Goal: Transaction & Acquisition: Obtain resource

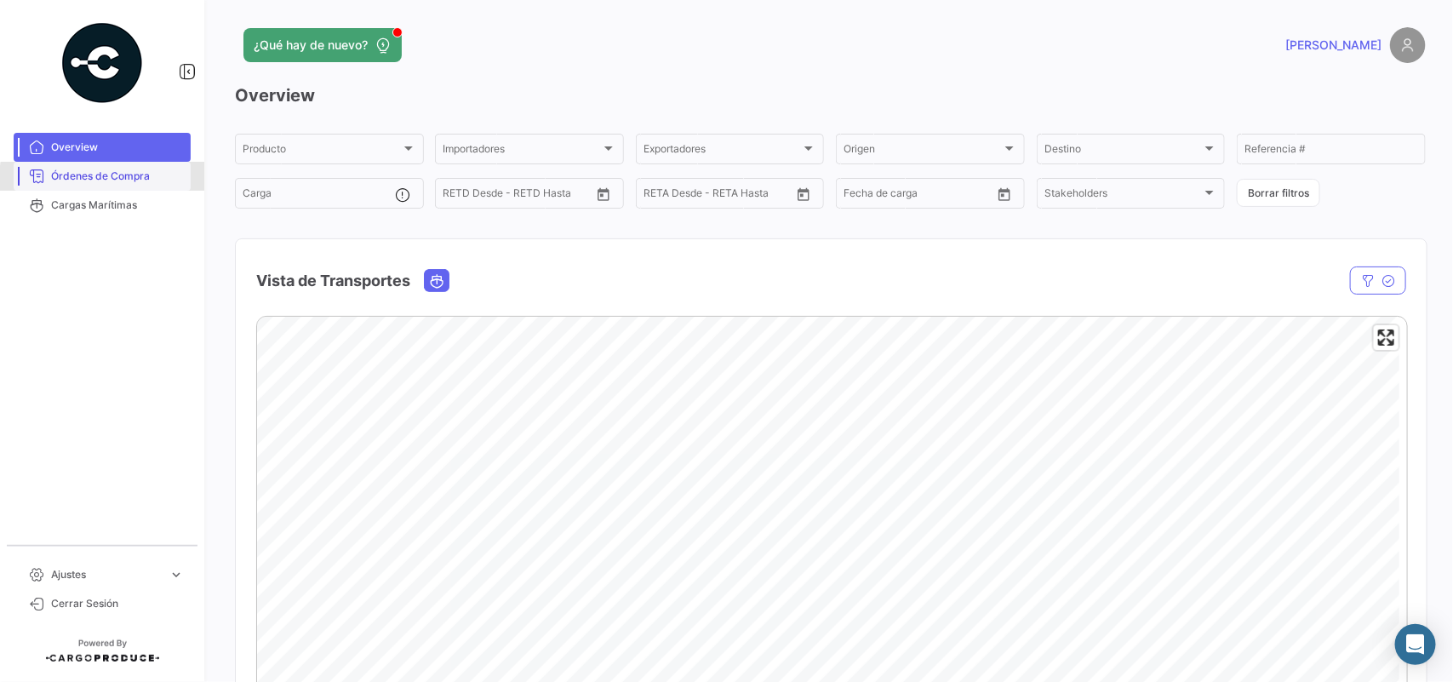
click at [137, 180] on span "Órdenes de Compra" at bounding box center [117, 176] width 133 height 15
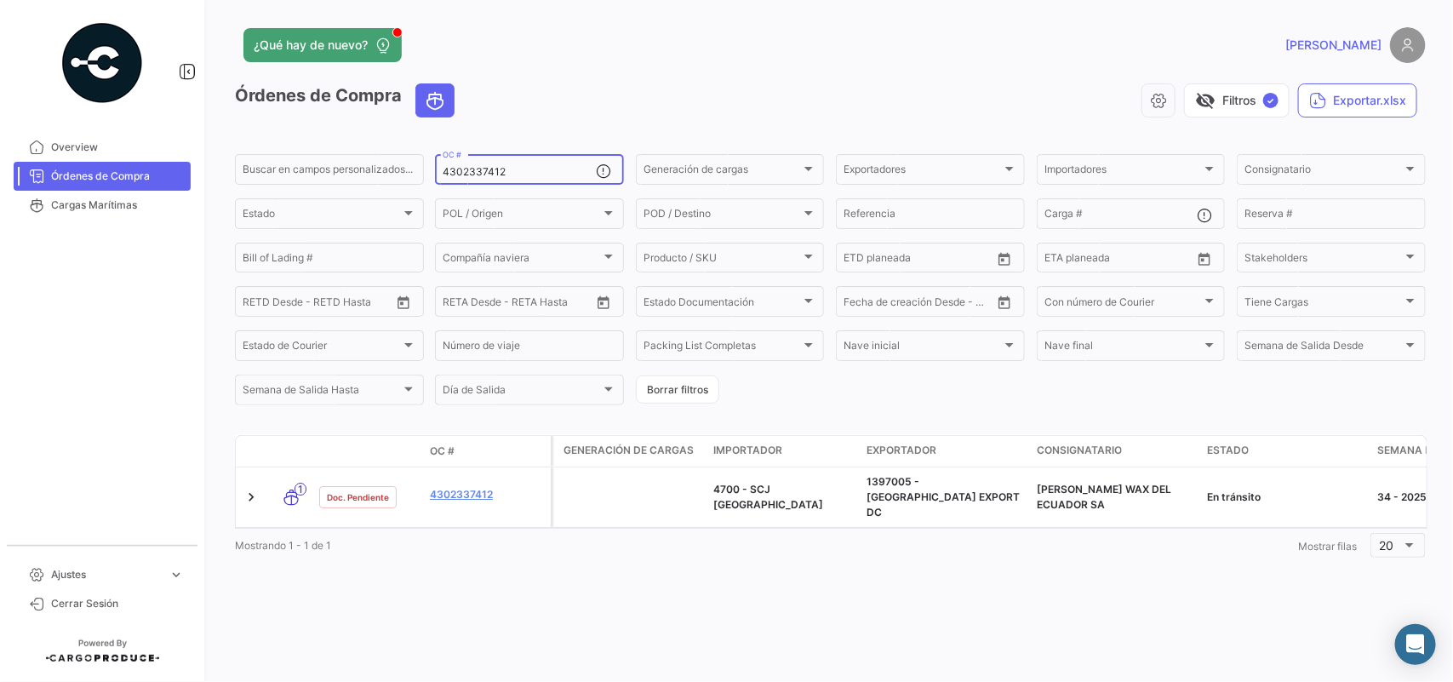
drag, startPoint x: 525, startPoint y: 175, endPoint x: 325, endPoint y: 146, distance: 202.2
click at [362, 150] on app-list-header "Órdenes de Compra visibility_off Filtros ✓ Exportar.xlsx Buscar en campos perso…" at bounding box center [830, 245] width 1191 height 324
paste input "2800"
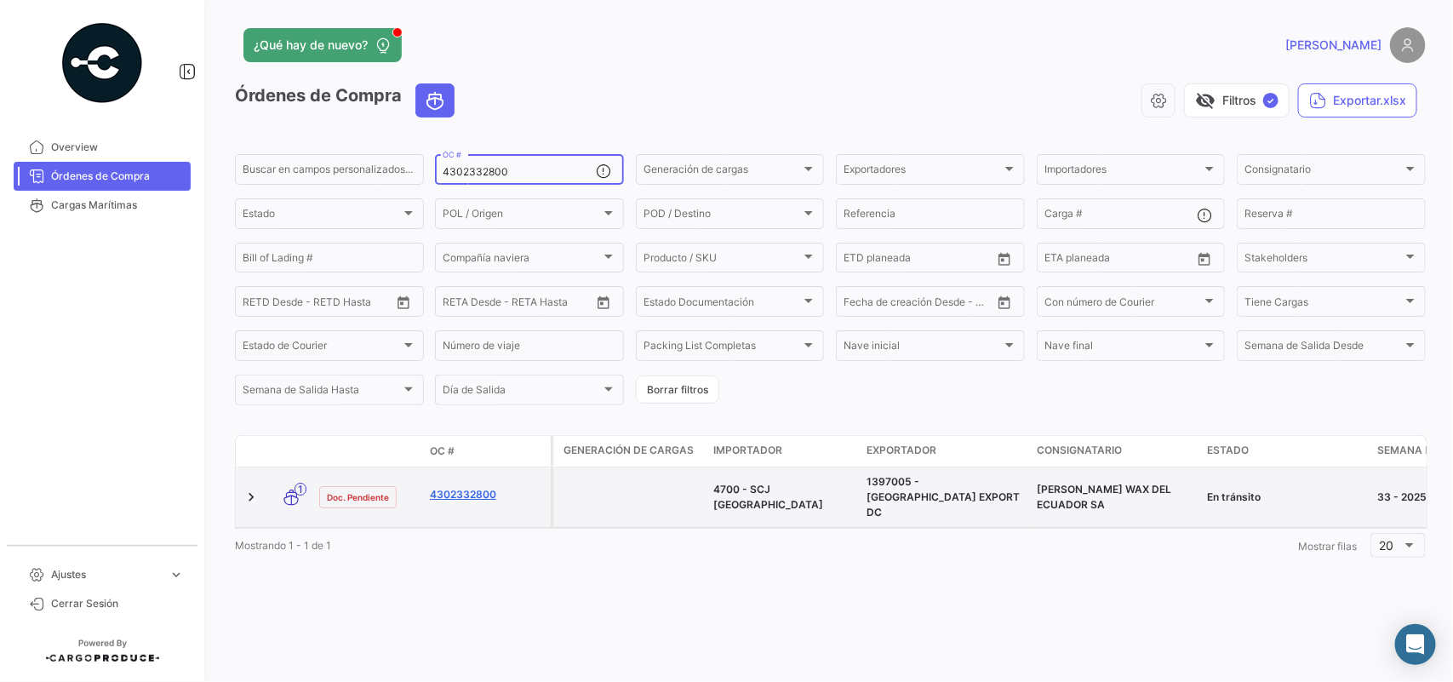
type input "4302332800"
click at [465, 487] on link "4302332800" at bounding box center [487, 494] width 114 height 15
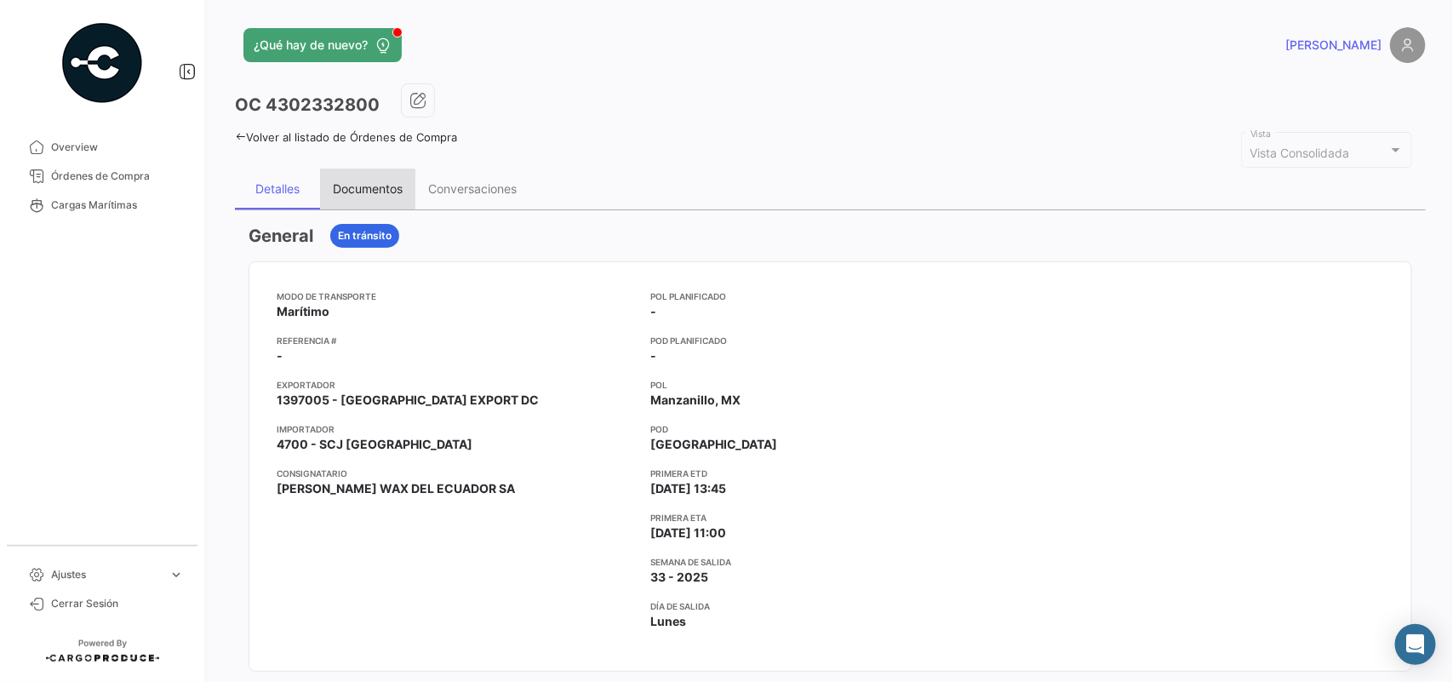
click at [366, 185] on div "Documentos" at bounding box center [368, 188] width 70 height 14
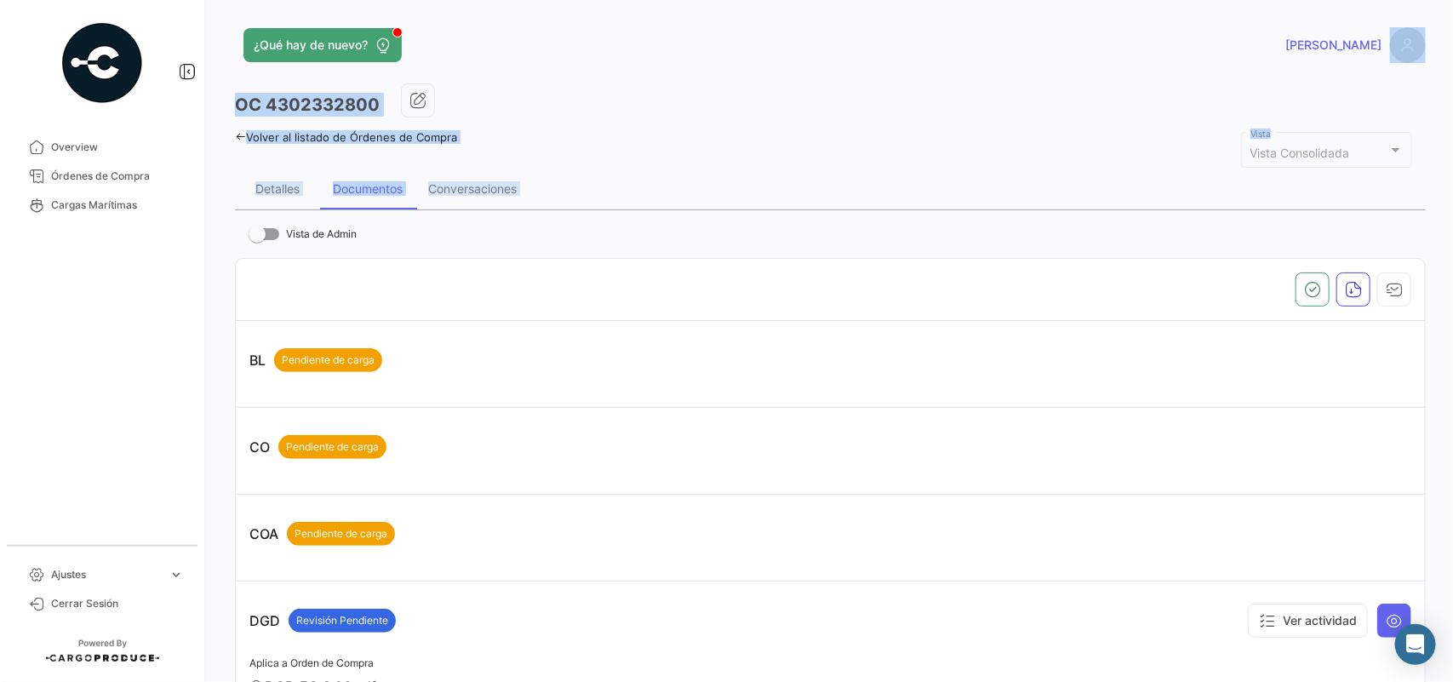
drag, startPoint x: 1452, startPoint y: 107, endPoint x: 1452, endPoint y: 338, distance: 230.7
click at [1452, 338] on div "¿Qué hay de nuevo? [PERSON_NAME] OC 4302332800 Volver al listado de Órdenes de …" at bounding box center [830, 341] width 1245 height 682
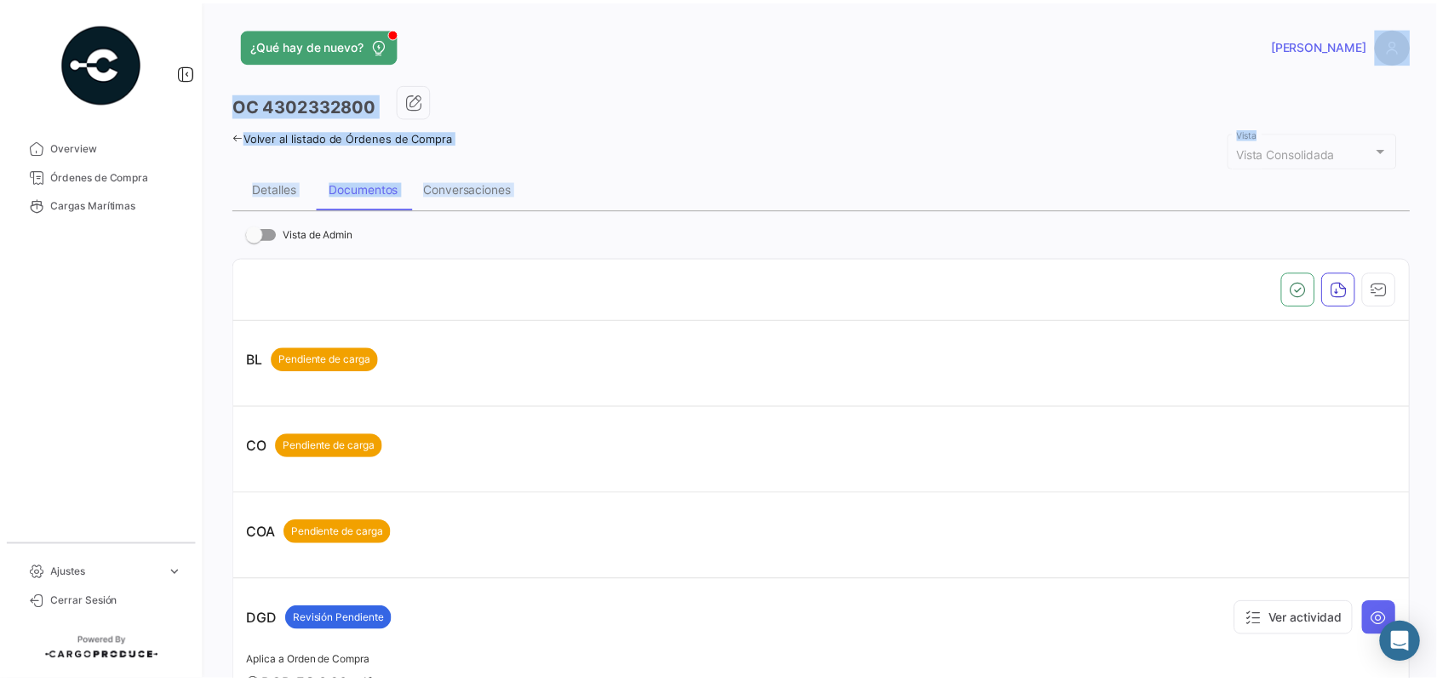
scroll to position [758, 0]
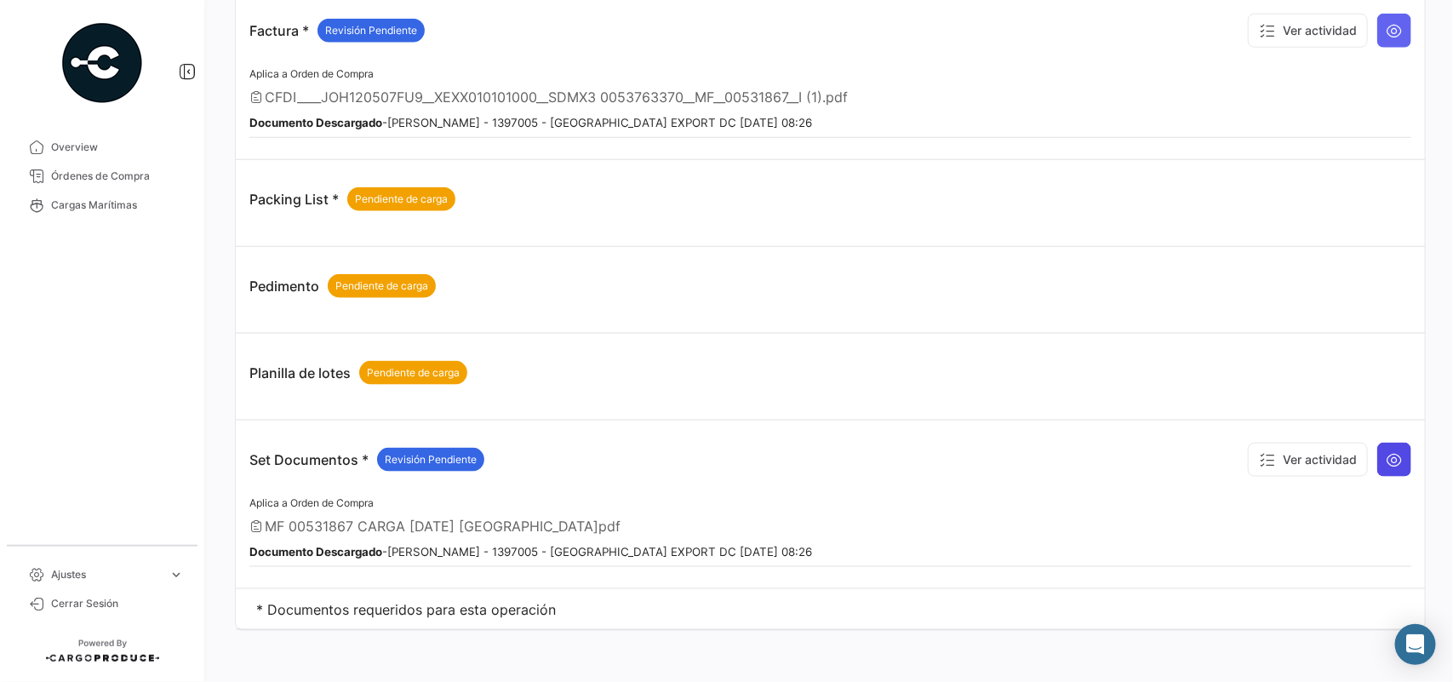
click at [1394, 466] on button at bounding box center [1394, 460] width 34 height 34
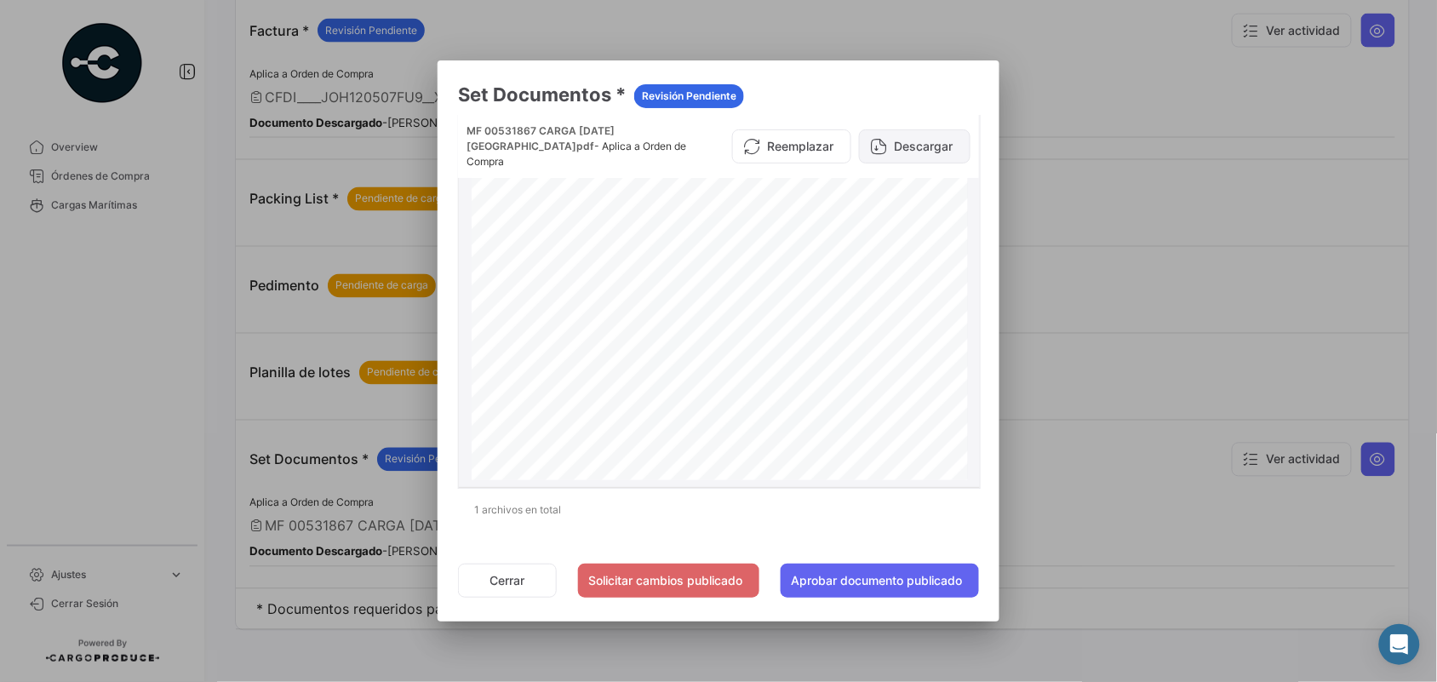
click at [935, 132] on button "Descargar" at bounding box center [915, 146] width 112 height 34
click at [1185, 312] on div at bounding box center [718, 341] width 1437 height 682
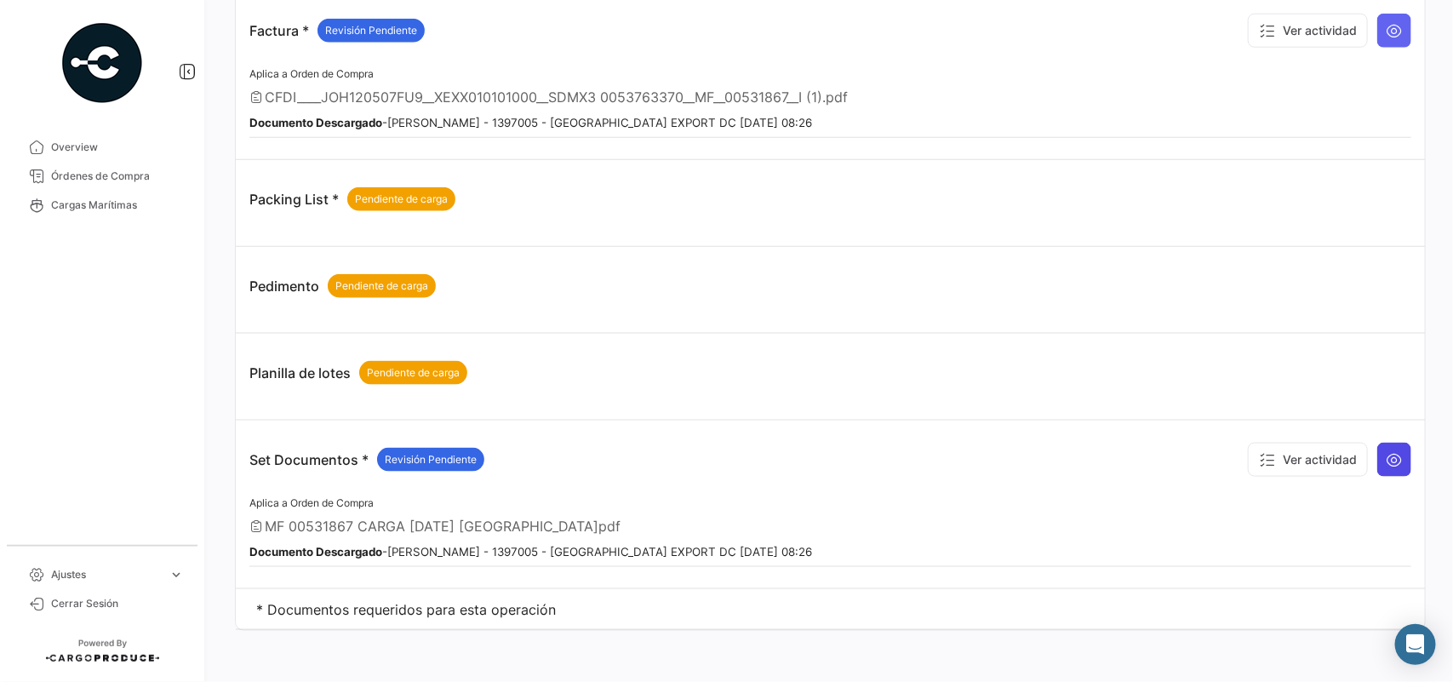
click at [1386, 460] on icon at bounding box center [1394, 459] width 17 height 17
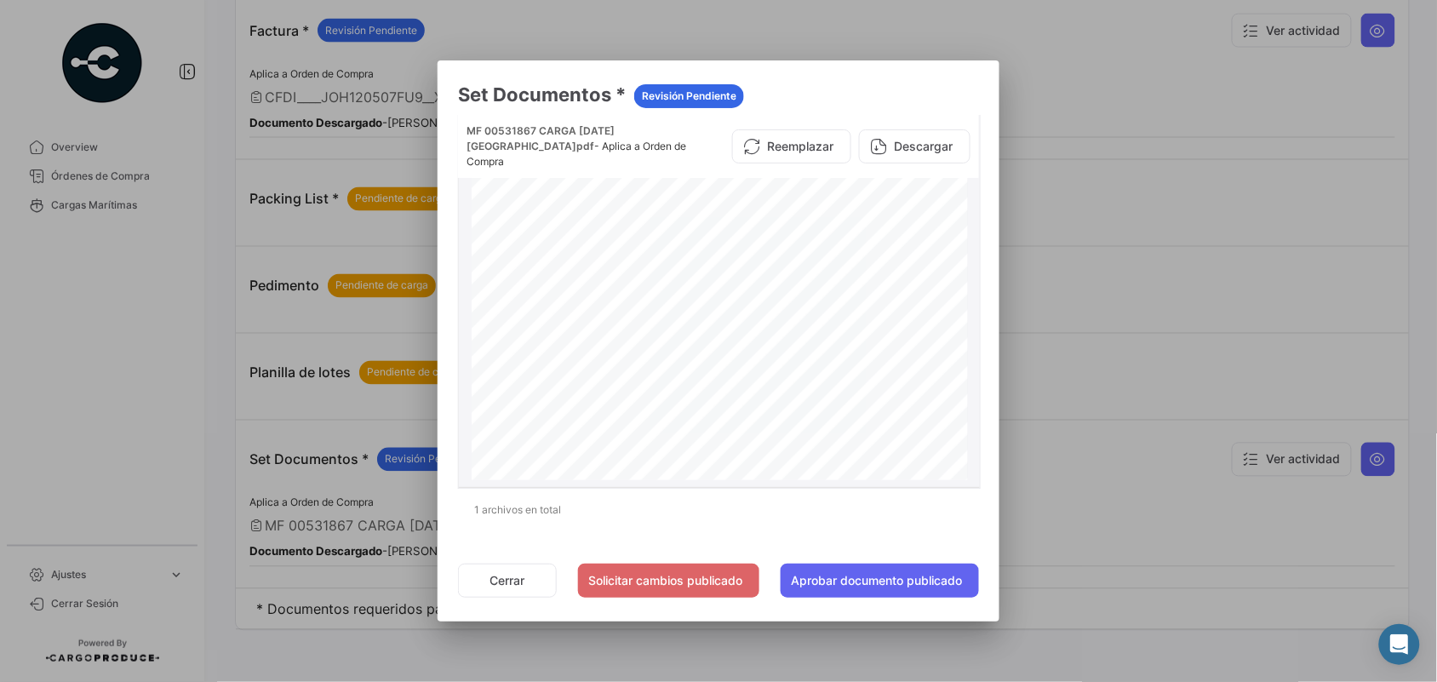
scroll to position [6197, 0]
